Goal: Task Accomplishment & Management: Complete application form

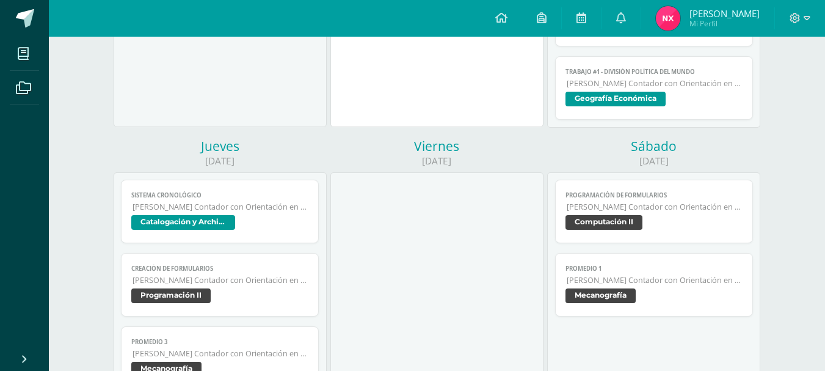
scroll to position [335, 0]
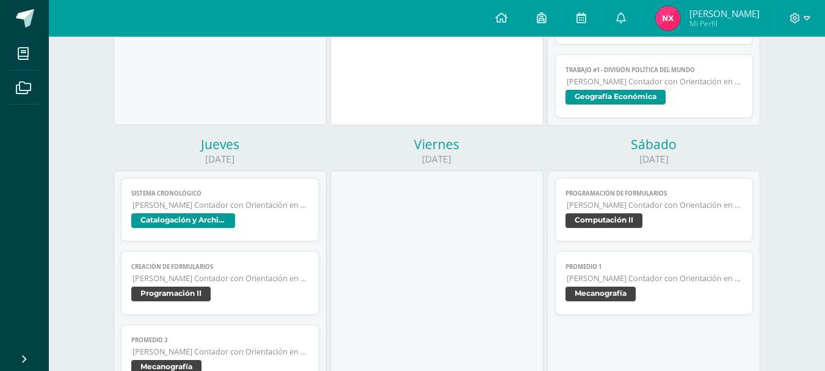
click at [503, 193] on div at bounding box center [436, 282] width 213 height 225
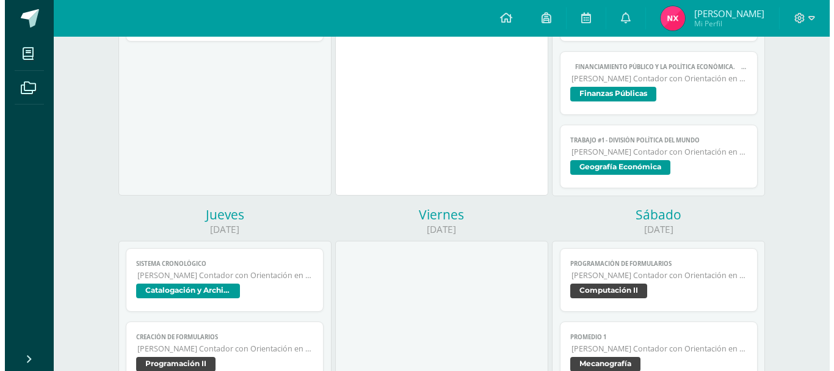
scroll to position [250, 0]
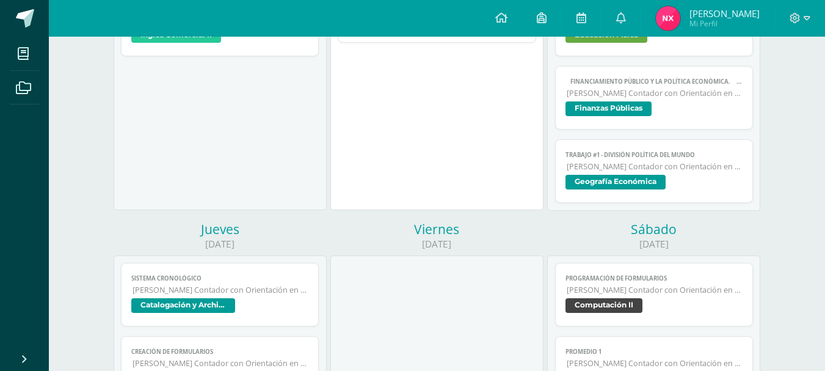
click at [614, 170] on span "[PERSON_NAME] Contador con Orientación en Computación" at bounding box center [655, 166] width 176 height 10
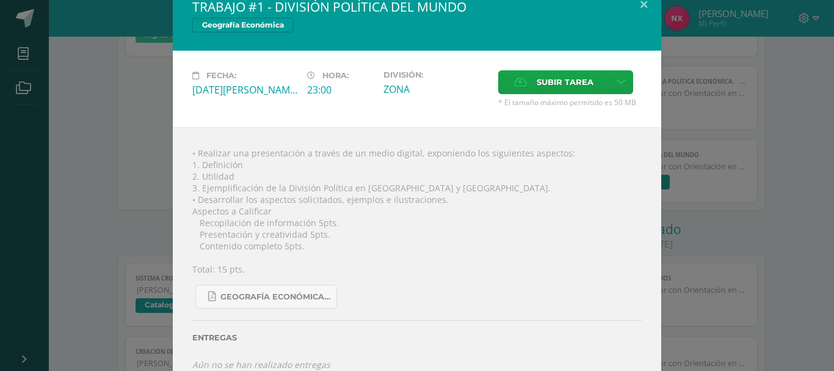
scroll to position [36, 0]
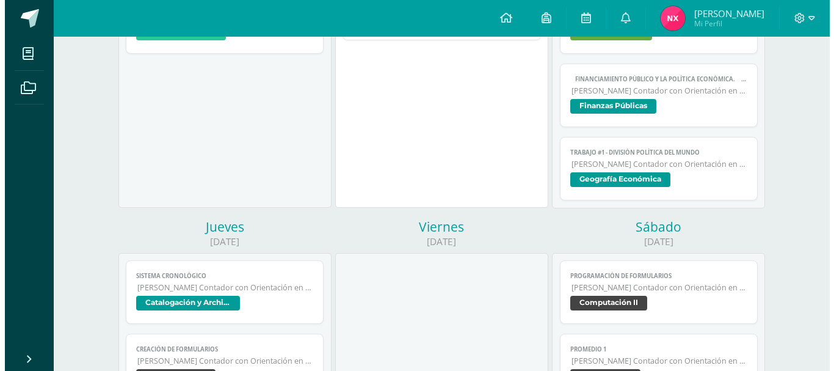
scroll to position [166, 0]
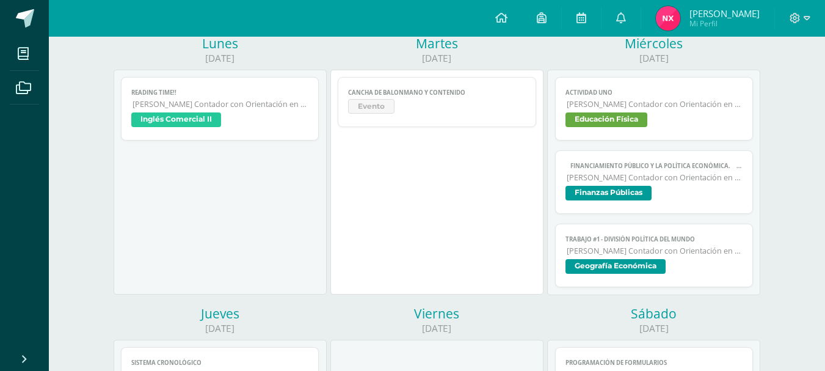
click at [820, 150] on html "Mis cursos Archivos Cerrar panel Cálculo Mercantil y Financiero [PERSON_NAME] c…" at bounding box center [412, 360] width 825 height 1052
click at [596, 269] on span "Geografía Económica" at bounding box center [615, 266] width 100 height 15
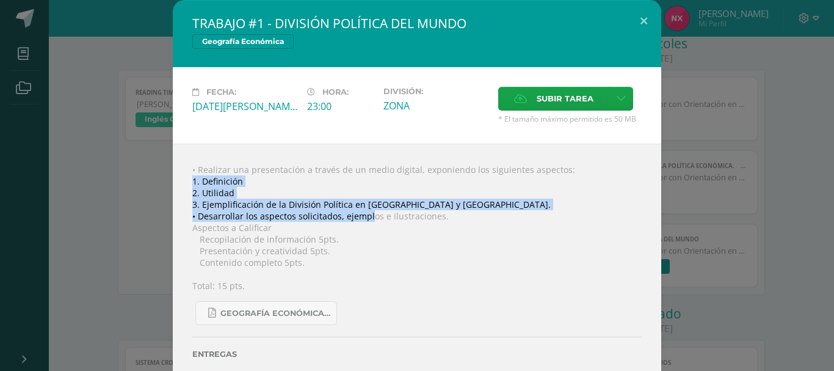
drag, startPoint x: 188, startPoint y: 180, endPoint x: 367, endPoint y: 218, distance: 183.0
click at [367, 218] on div "• Realizar una presentación a través de un medio digital, exponiendo los siguie…" at bounding box center [417, 274] width 488 height 263
click at [188, 180] on div "• Realizar una presentación a través de un medio digital, exponiendo los siguie…" at bounding box center [417, 274] width 488 height 263
drag, startPoint x: 188, startPoint y: 180, endPoint x: 373, endPoint y: 217, distance: 188.7
click at [373, 217] on div "• Realizar una presentación a través de un medio digital, exponiendo los siguie…" at bounding box center [417, 274] width 488 height 263
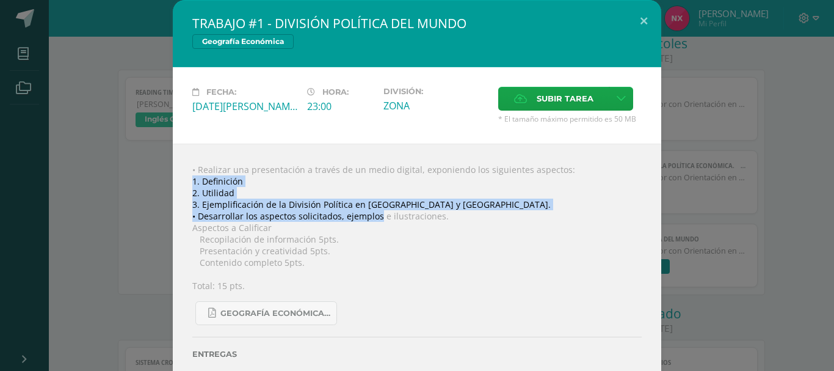
copy div "1. Definición 2. Utilidad 3. Ejemplificación de la División Política en América…"
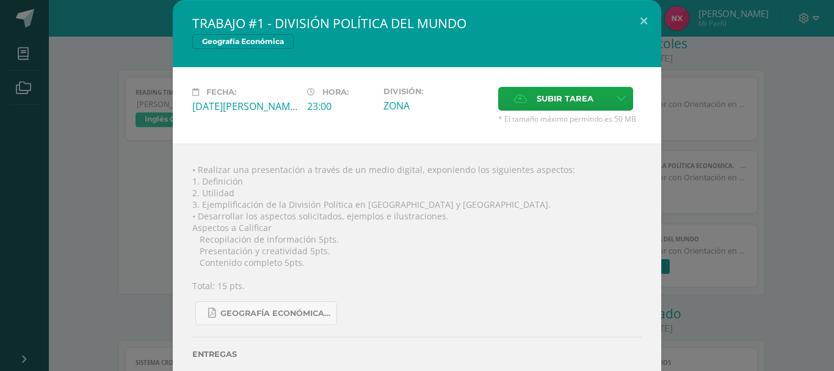
click at [379, 106] on div "División: ZONA" at bounding box center [436, 105] width 115 height 37
click at [585, 92] on span "Subir tarea" at bounding box center [565, 98] width 57 height 23
click at [0, 0] on input "Subir tarea" at bounding box center [0, 0] width 0 height 0
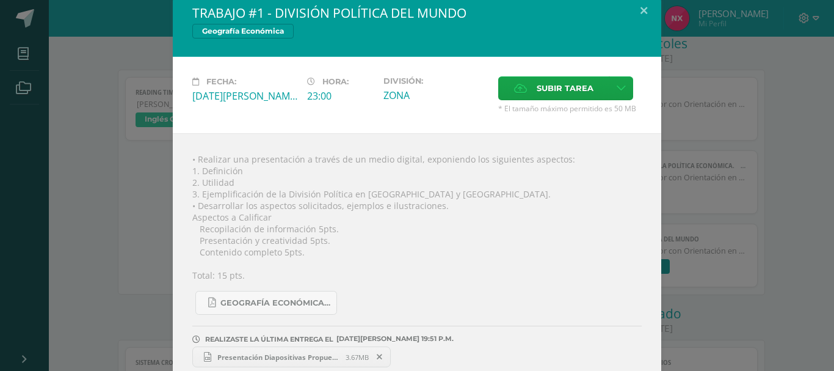
scroll to position [27, 0]
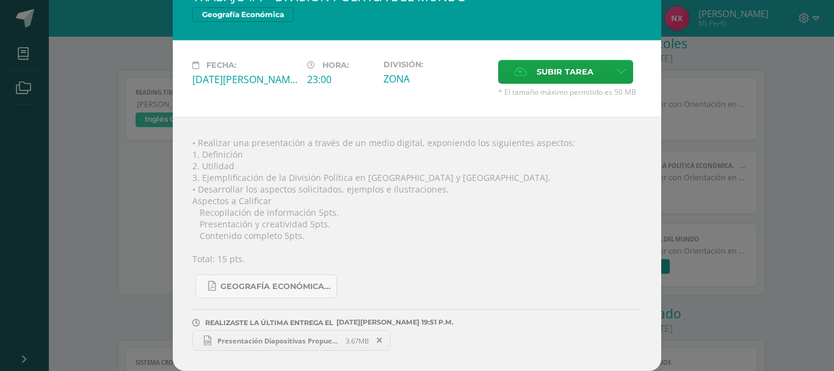
click at [349, 341] on span "3.67MB" at bounding box center [357, 340] width 23 height 9
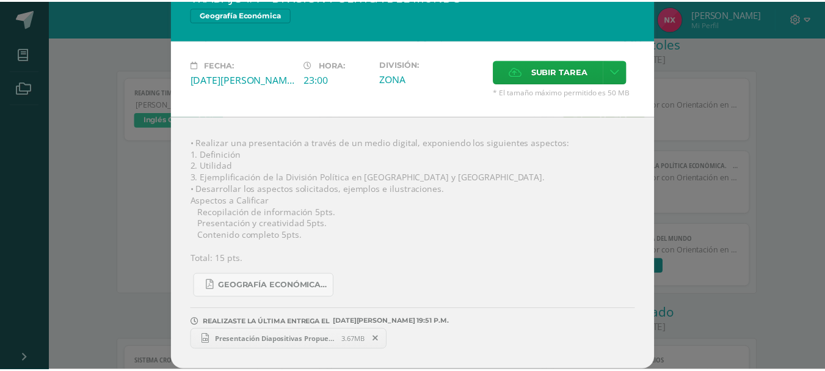
scroll to position [0, 0]
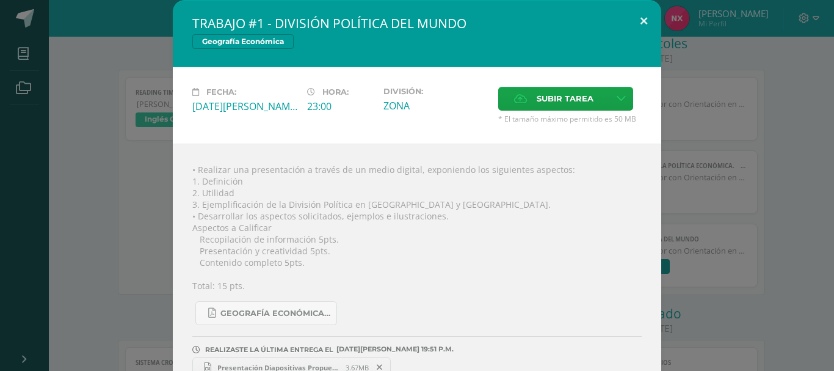
click at [647, 30] on button at bounding box center [643, 21] width 35 height 42
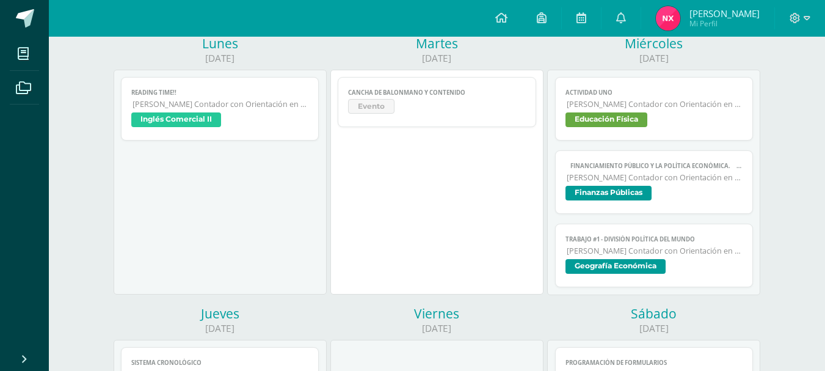
click at [621, 200] on span "Finanzas Públicas" at bounding box center [608, 193] width 86 height 15
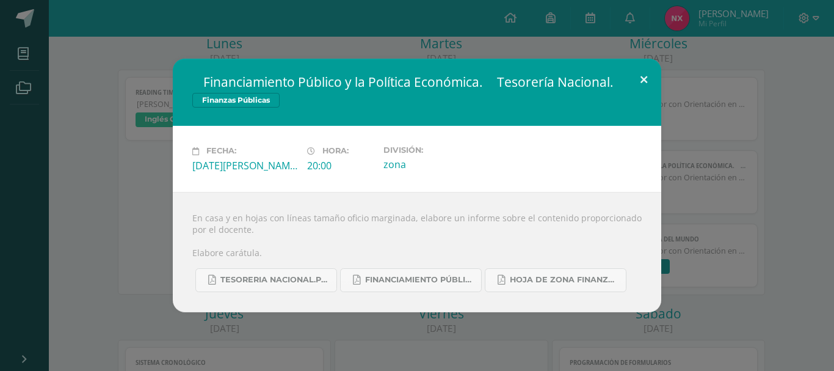
click at [636, 77] on button at bounding box center [643, 80] width 35 height 42
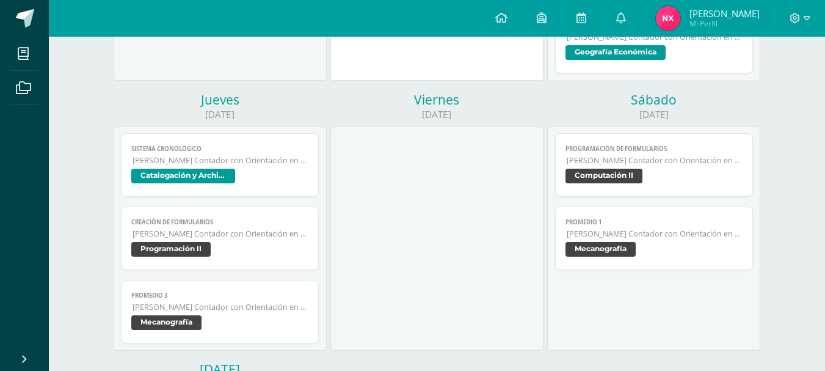
scroll to position [387, 0]
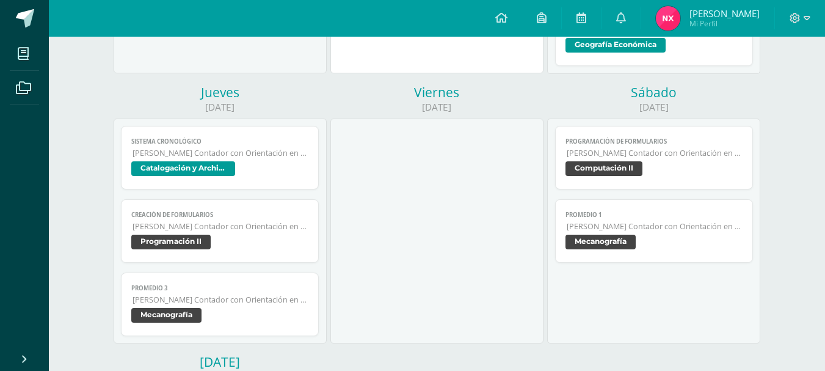
click at [209, 172] on span "Catalogación y Archivo" at bounding box center [183, 168] width 104 height 15
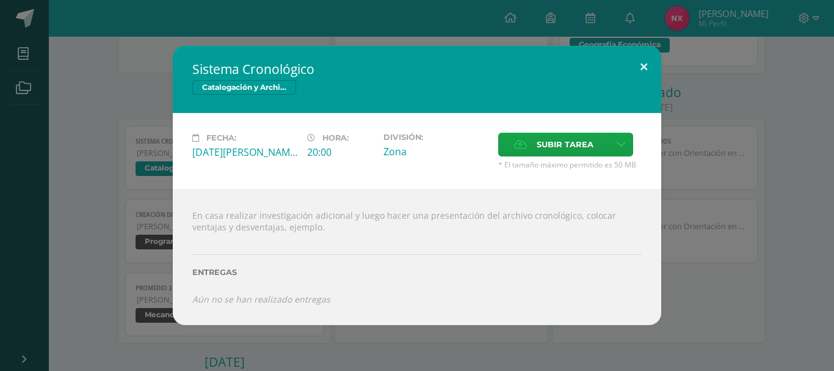
click at [638, 59] on button at bounding box center [643, 67] width 35 height 42
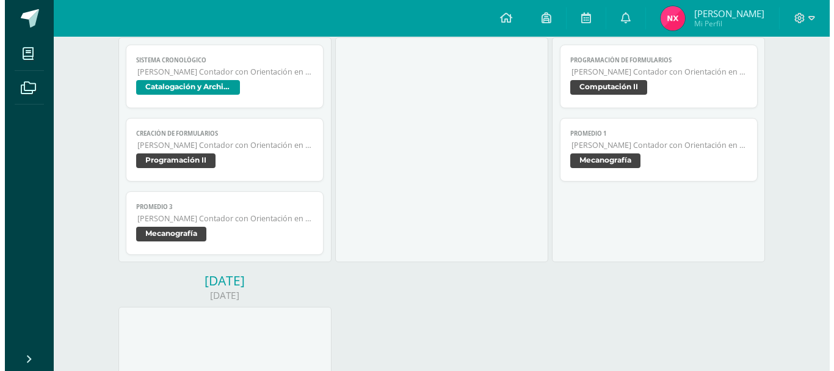
scroll to position [498, 0]
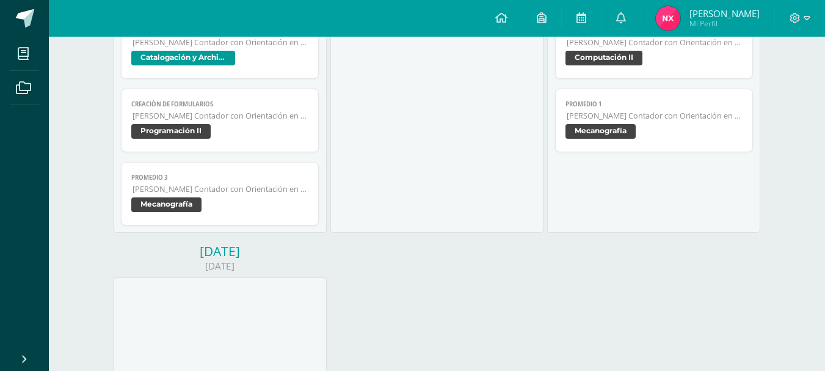
click at [216, 123] on link "Creación de formularios Quinto Perito Contador con Orientación en Computación P…" at bounding box center [220, 120] width 198 height 63
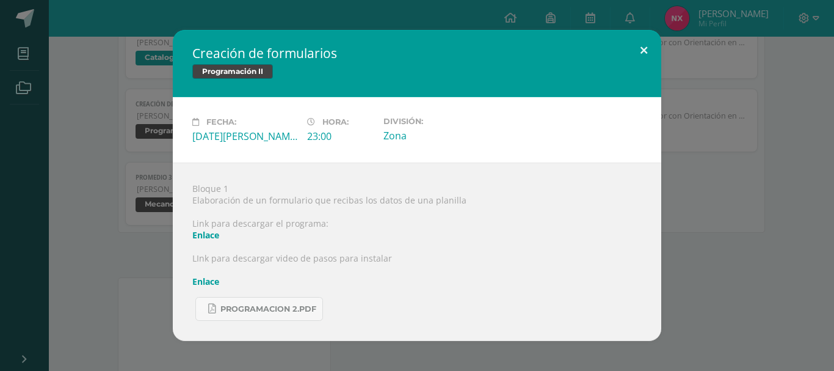
click at [633, 52] on button at bounding box center [643, 51] width 35 height 42
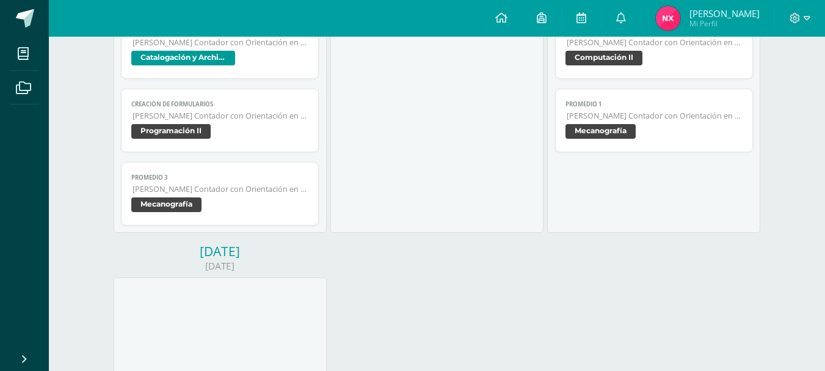
click at [183, 206] on span "Mecanografía" at bounding box center [166, 204] width 70 height 15
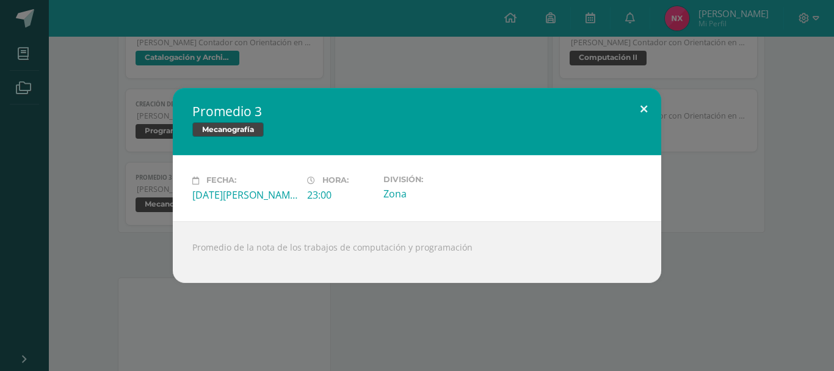
click at [633, 98] on button at bounding box center [643, 109] width 35 height 42
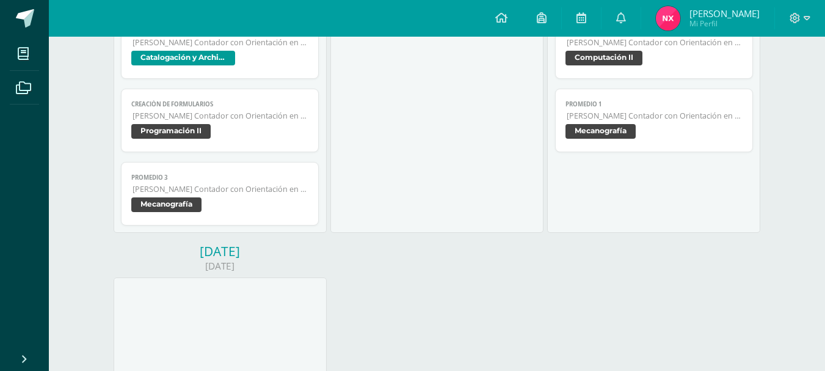
click at [151, 131] on span "Programación II" at bounding box center [170, 131] width 79 height 15
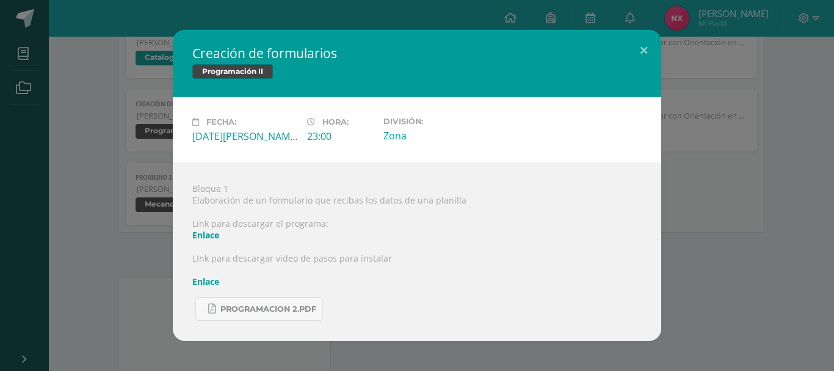
click at [201, 278] on link "Enlace" at bounding box center [205, 281] width 27 height 12
click at [214, 239] on link "Enlace" at bounding box center [205, 235] width 27 height 12
